Goal: Information Seeking & Learning: Check status

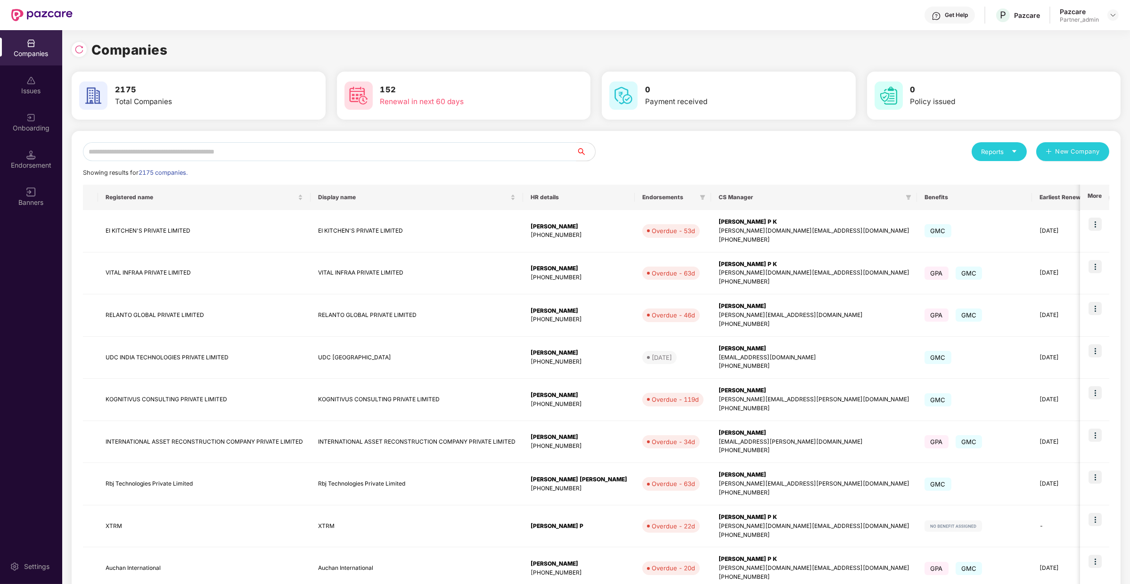
click at [188, 152] on input "text" at bounding box center [329, 151] width 493 height 19
click at [176, 152] on input "text" at bounding box center [329, 151] width 493 height 19
type input "*"
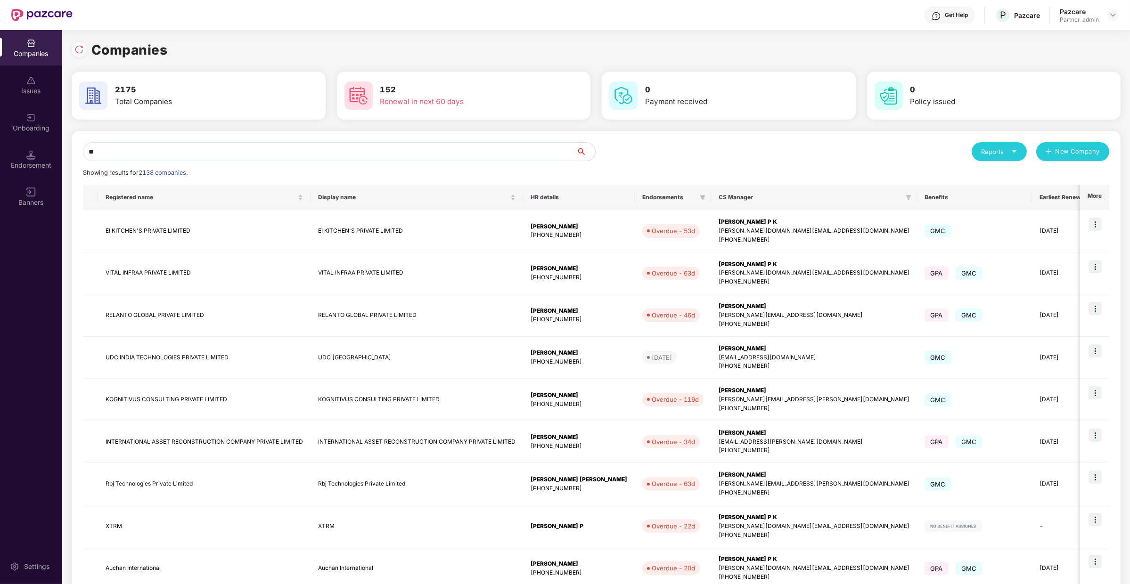
type input "*"
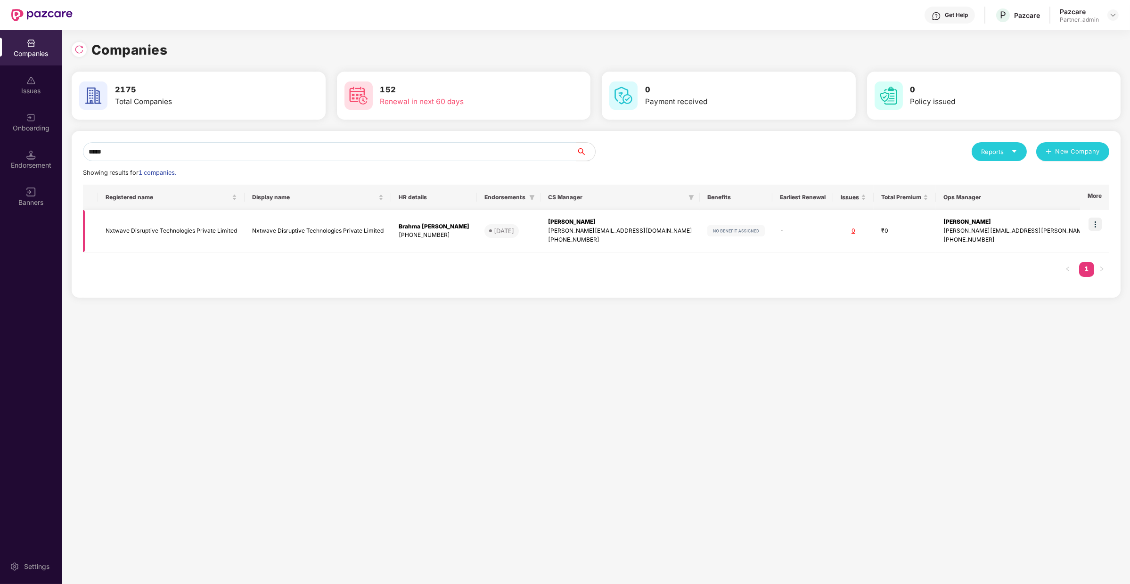
type input "*****"
click at [1095, 224] on img at bounding box center [1094, 224] width 13 height 13
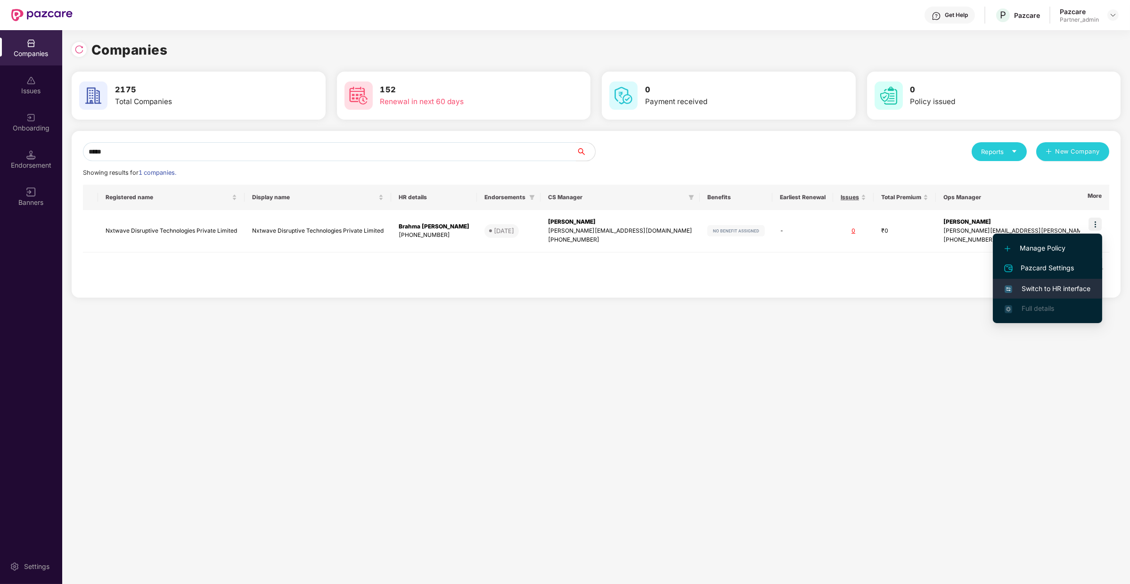
click at [1058, 284] on span "Switch to HR interface" at bounding box center [1047, 289] width 86 height 10
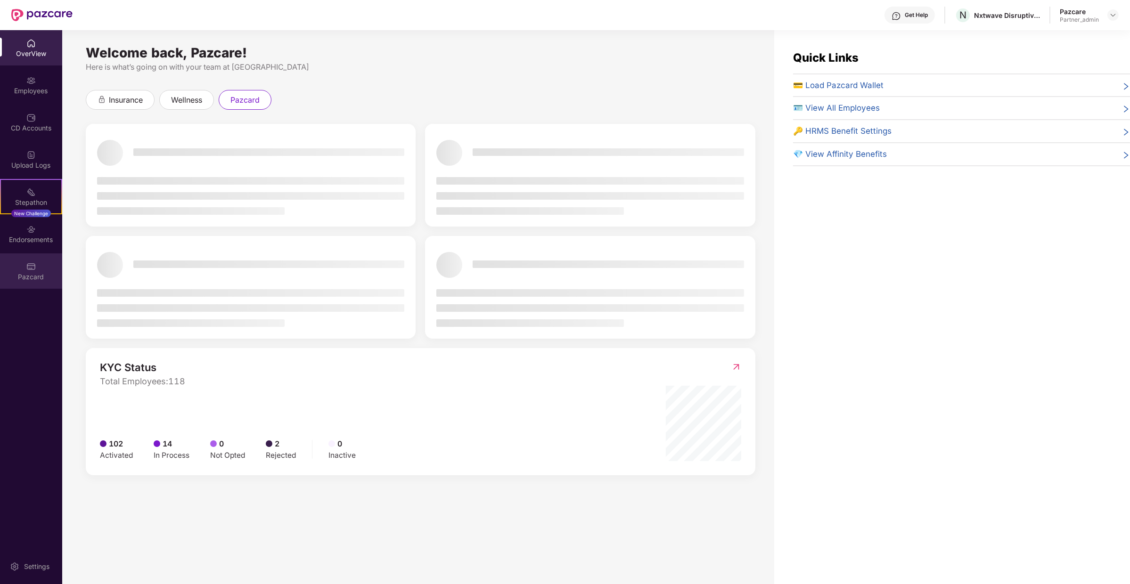
click at [33, 286] on div "Pazcard" at bounding box center [31, 270] width 62 height 35
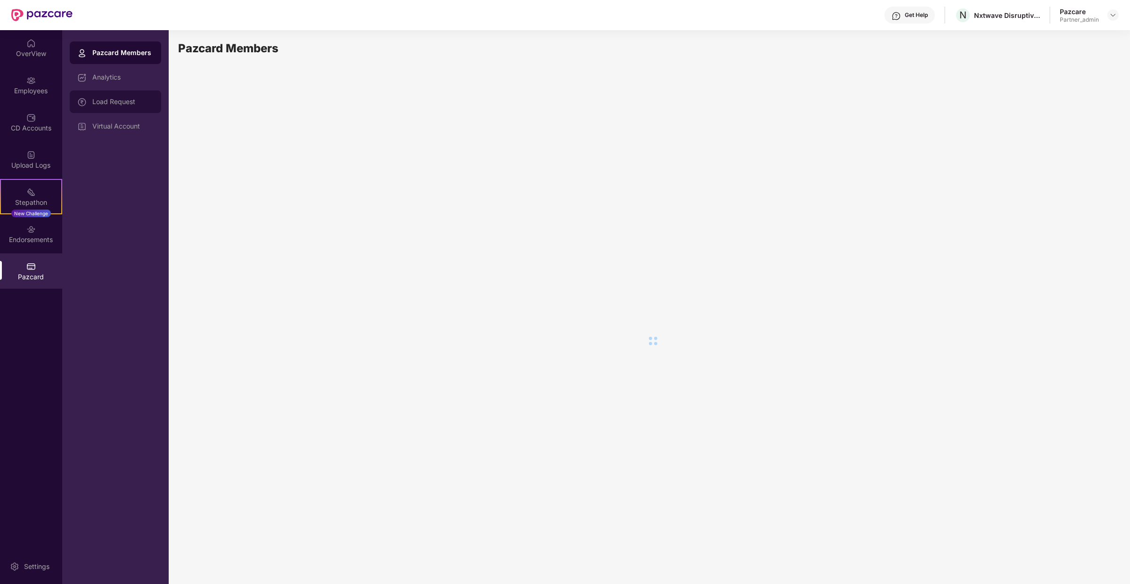
click at [108, 104] on div "Load Request" at bounding box center [122, 102] width 61 height 8
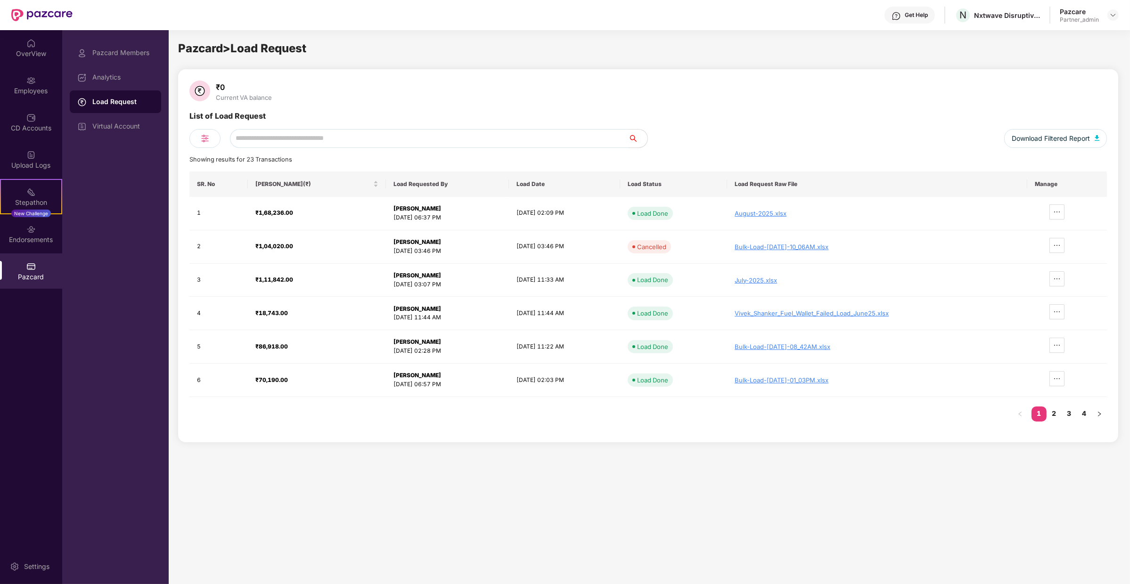
click at [256, 141] on input "text" at bounding box center [429, 138] width 398 height 19
click at [138, 129] on div "Virtual Account" at bounding box center [122, 126] width 61 height 8
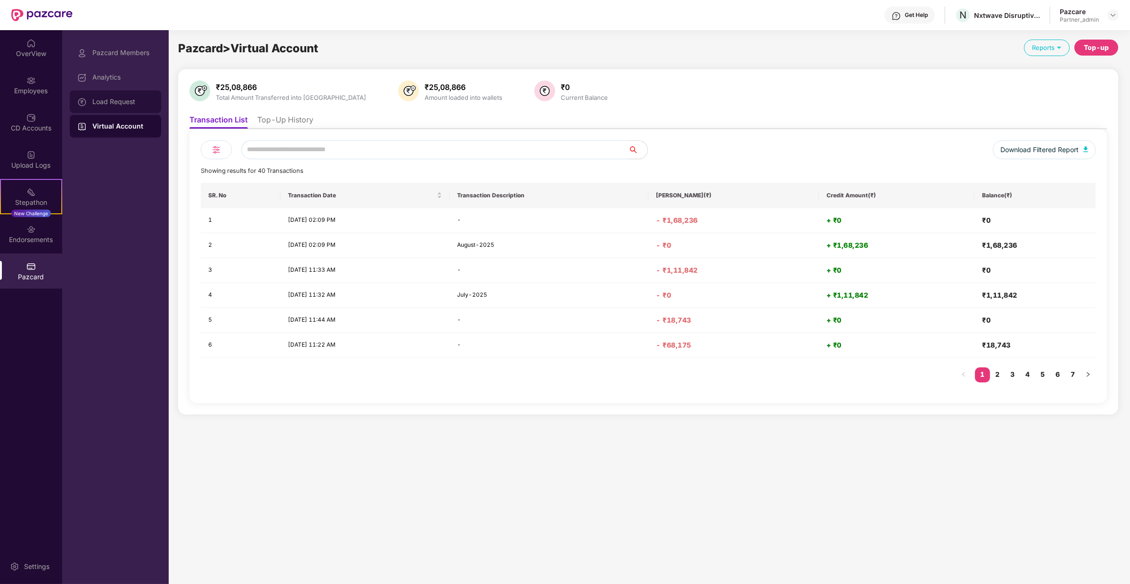
click at [146, 111] on div "Load Request" at bounding box center [115, 101] width 91 height 23
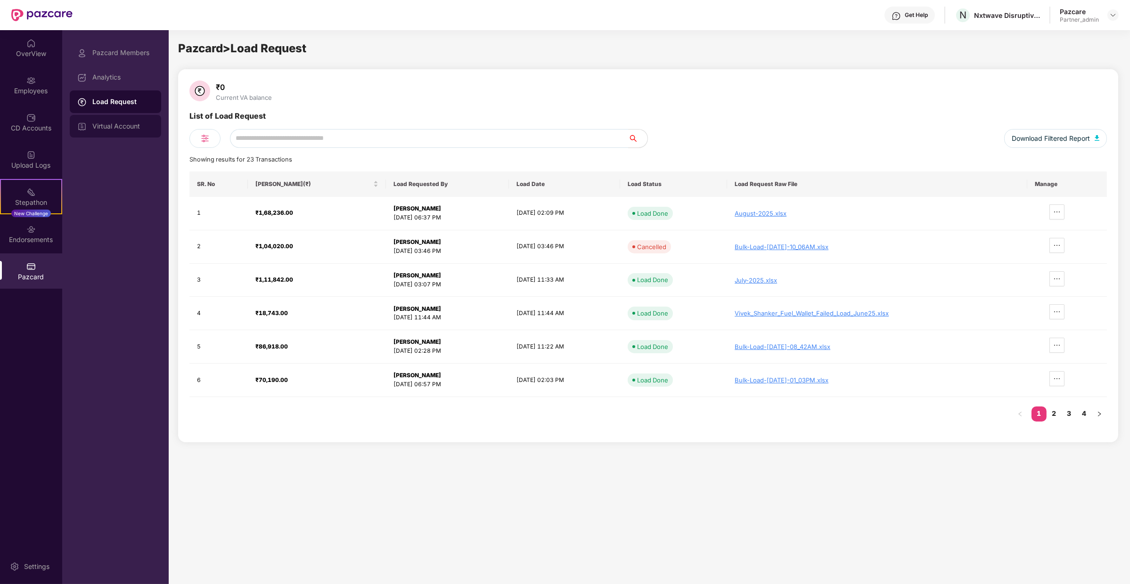
click at [124, 130] on div "Virtual Account" at bounding box center [115, 126] width 91 height 23
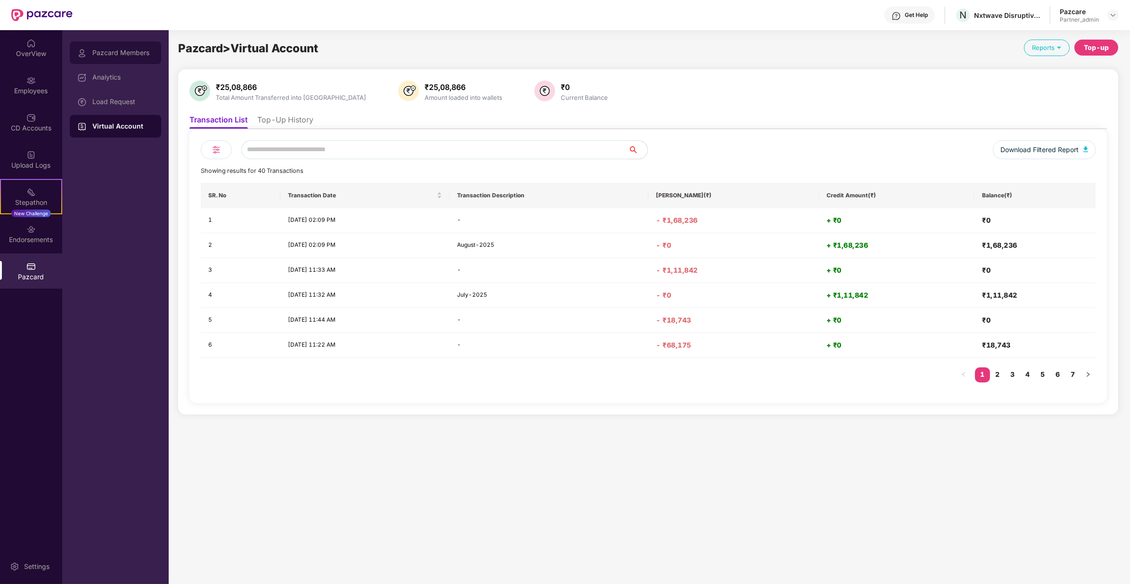
click at [119, 61] on div "Pazcard Members" at bounding box center [115, 52] width 91 height 23
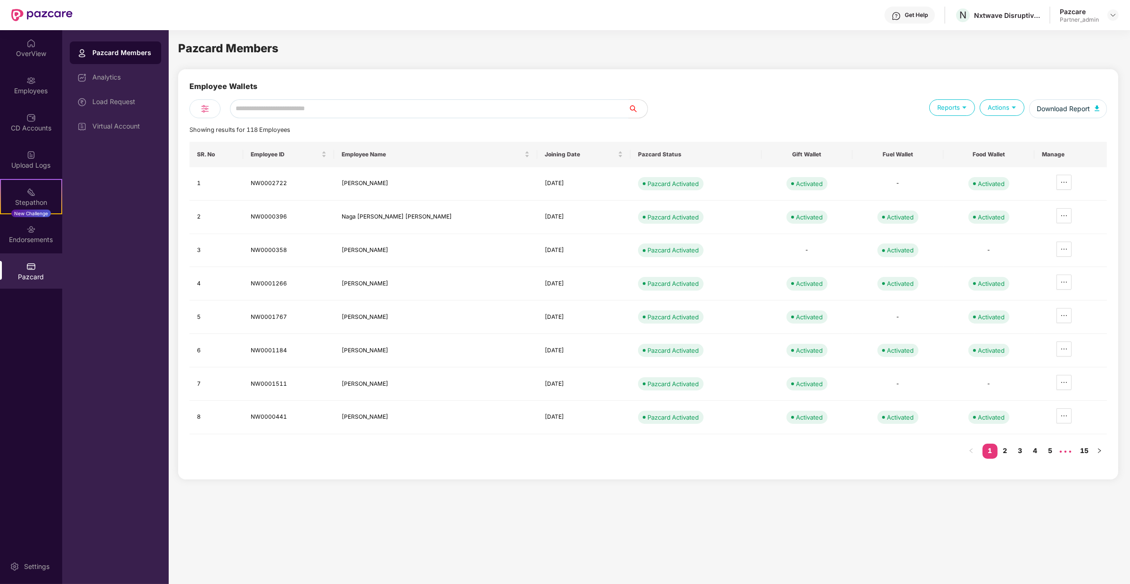
click at [233, 105] on input "text" at bounding box center [429, 108] width 398 height 19
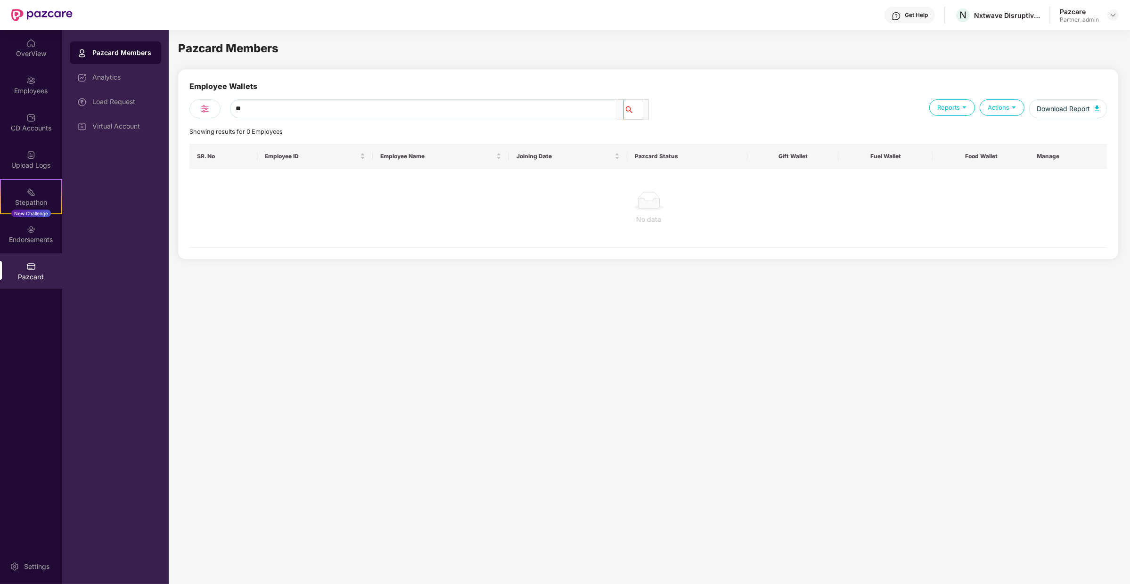
type input "*"
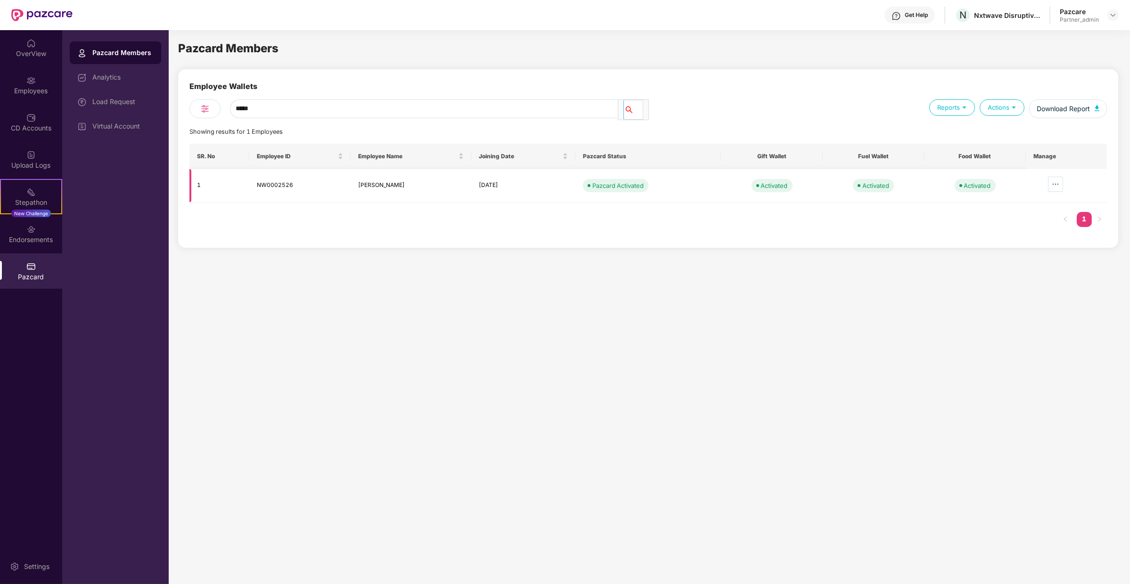
type input "*****"
click at [1059, 182] on icon "ellipsis" at bounding box center [1055, 184] width 8 height 8
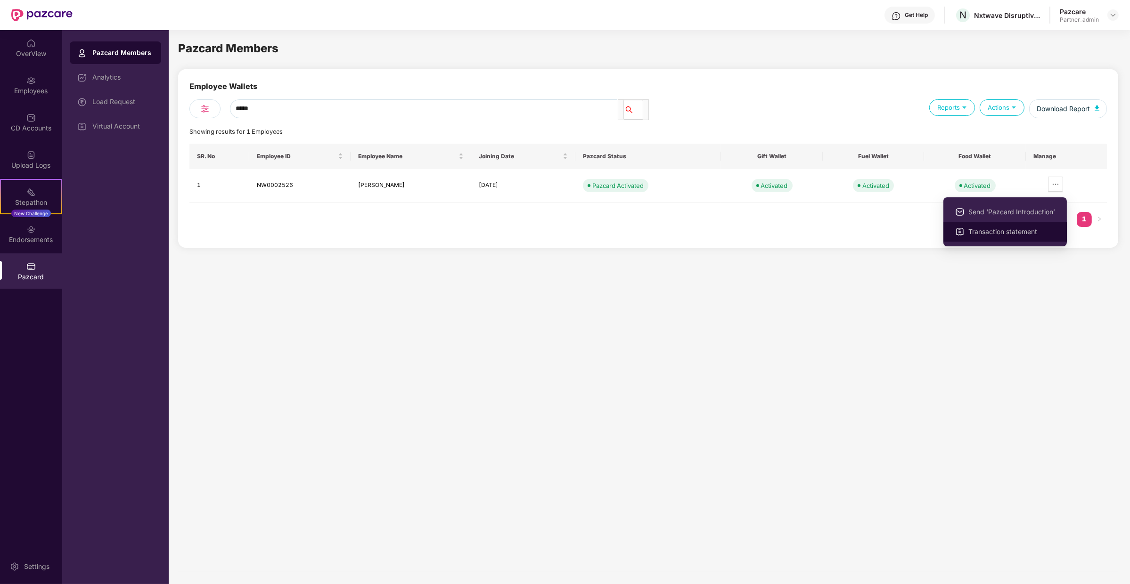
click at [1045, 232] on span "Transaction statement" at bounding box center [1011, 232] width 87 height 10
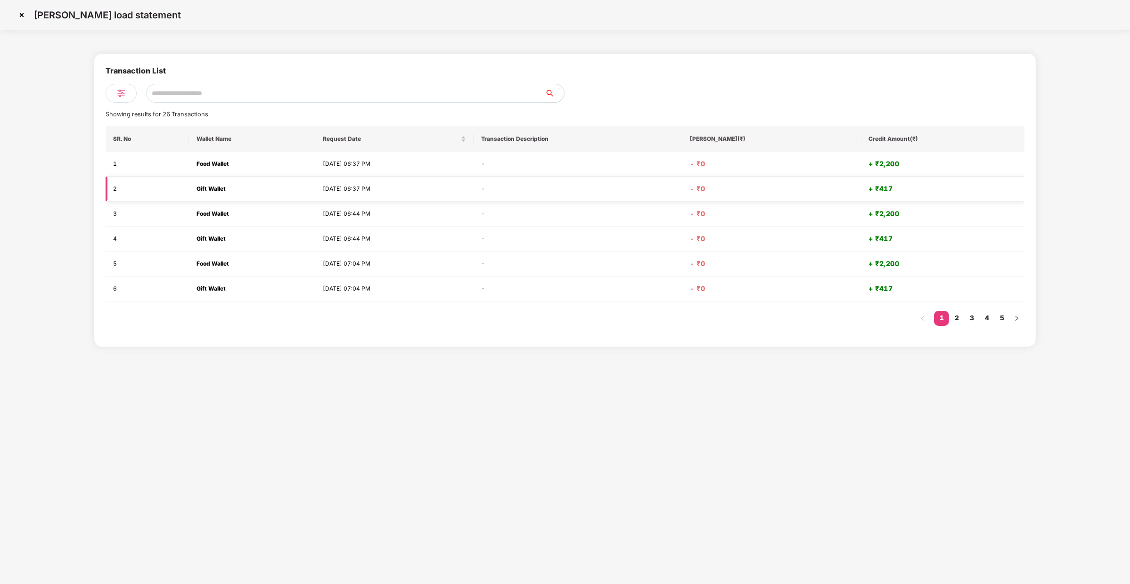
click at [349, 185] on td "[DATE] 06:37 PM" at bounding box center [394, 189] width 158 height 25
click at [284, 161] on td "Food Wallet" at bounding box center [252, 164] width 126 height 25
